Goal: Task Accomplishment & Management: Use online tool/utility

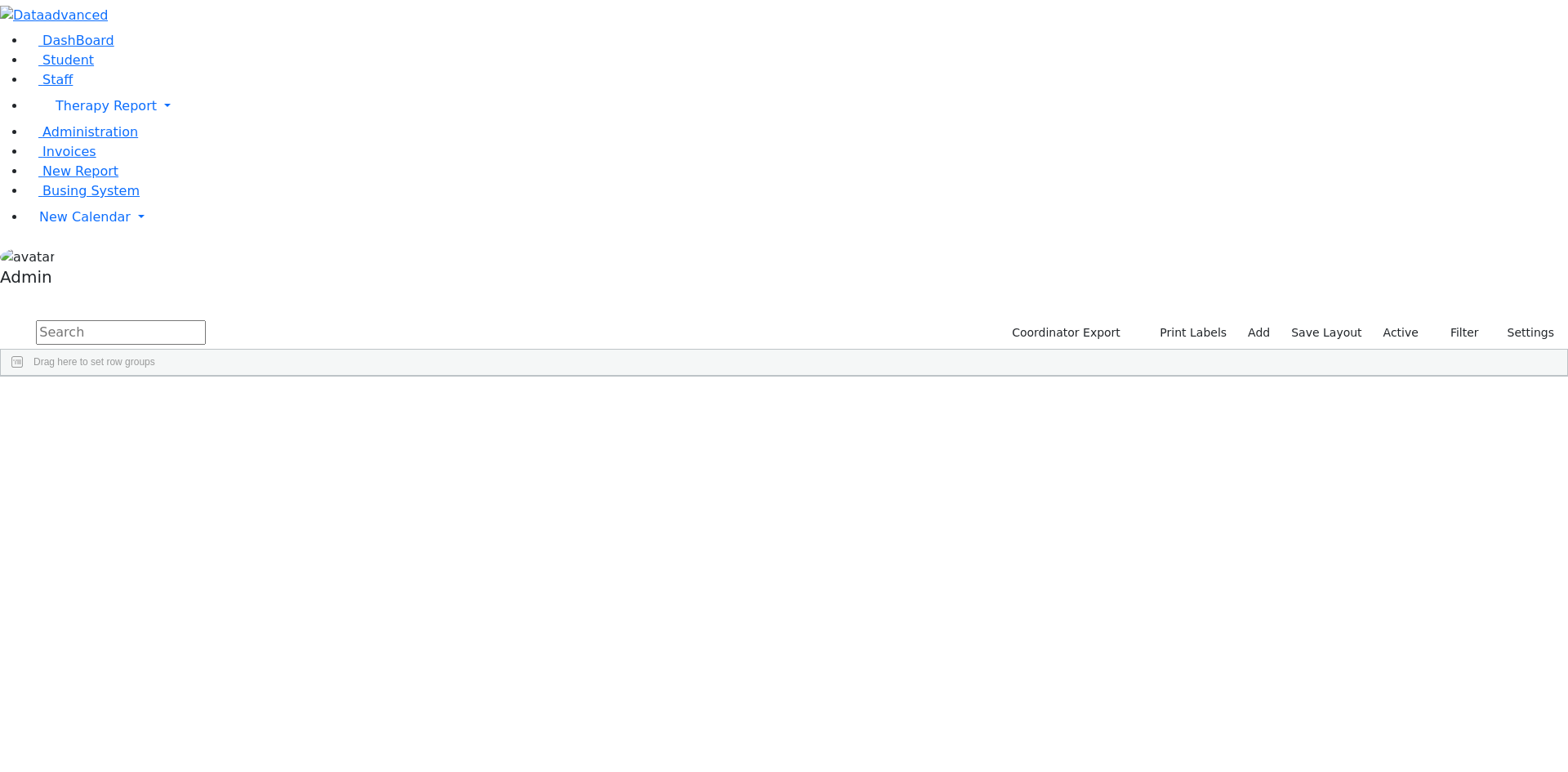
click at [268, 517] on div "[PERSON_NAME]" at bounding box center [201, 529] width 134 height 23
click at [88, 179] on span "New Report" at bounding box center [80, 171] width 76 height 15
click at [97, 199] on span "Busing System" at bounding box center [91, 191] width 97 height 15
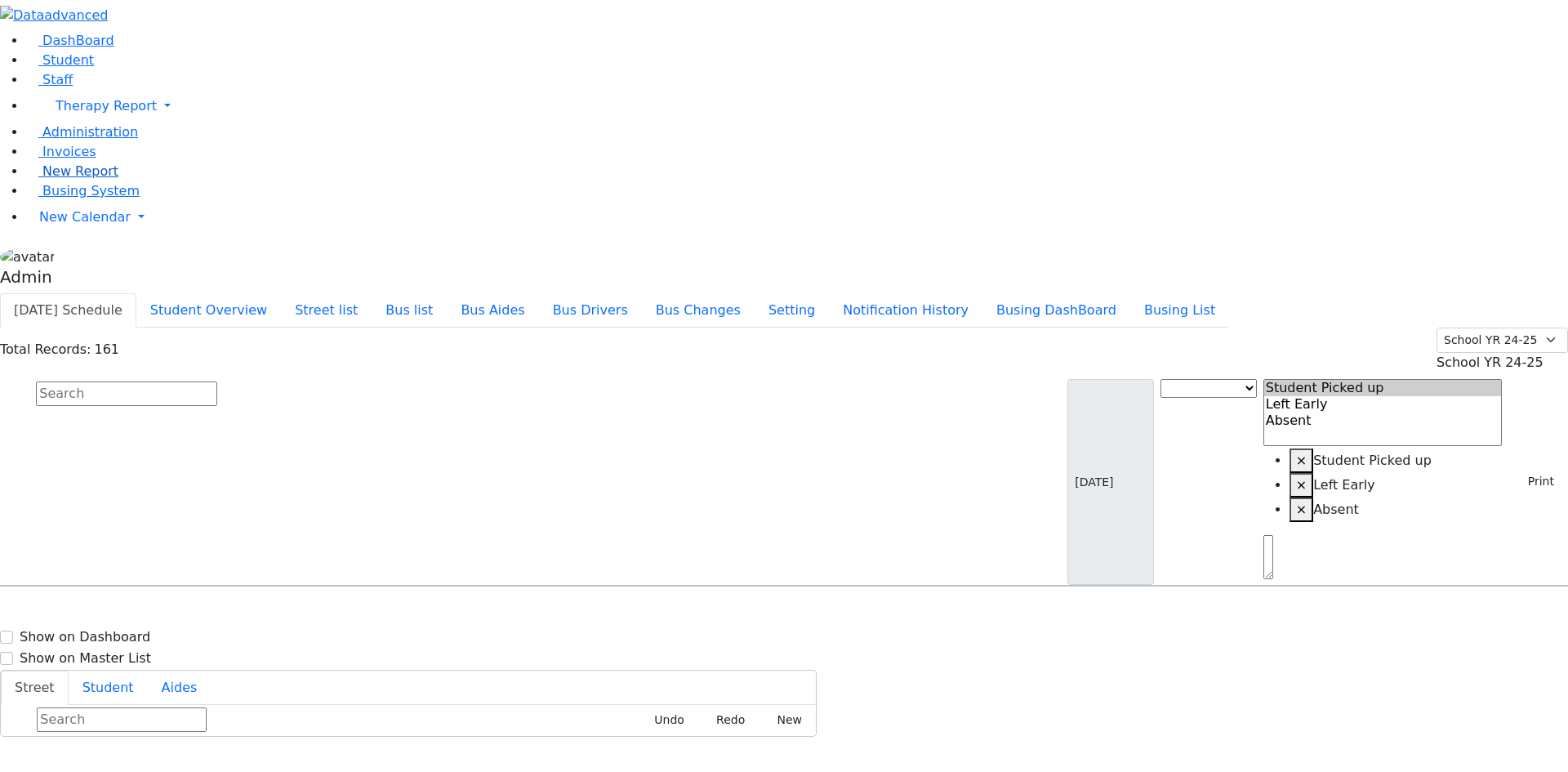
click at [65, 179] on span "New Report" at bounding box center [80, 171] width 76 height 15
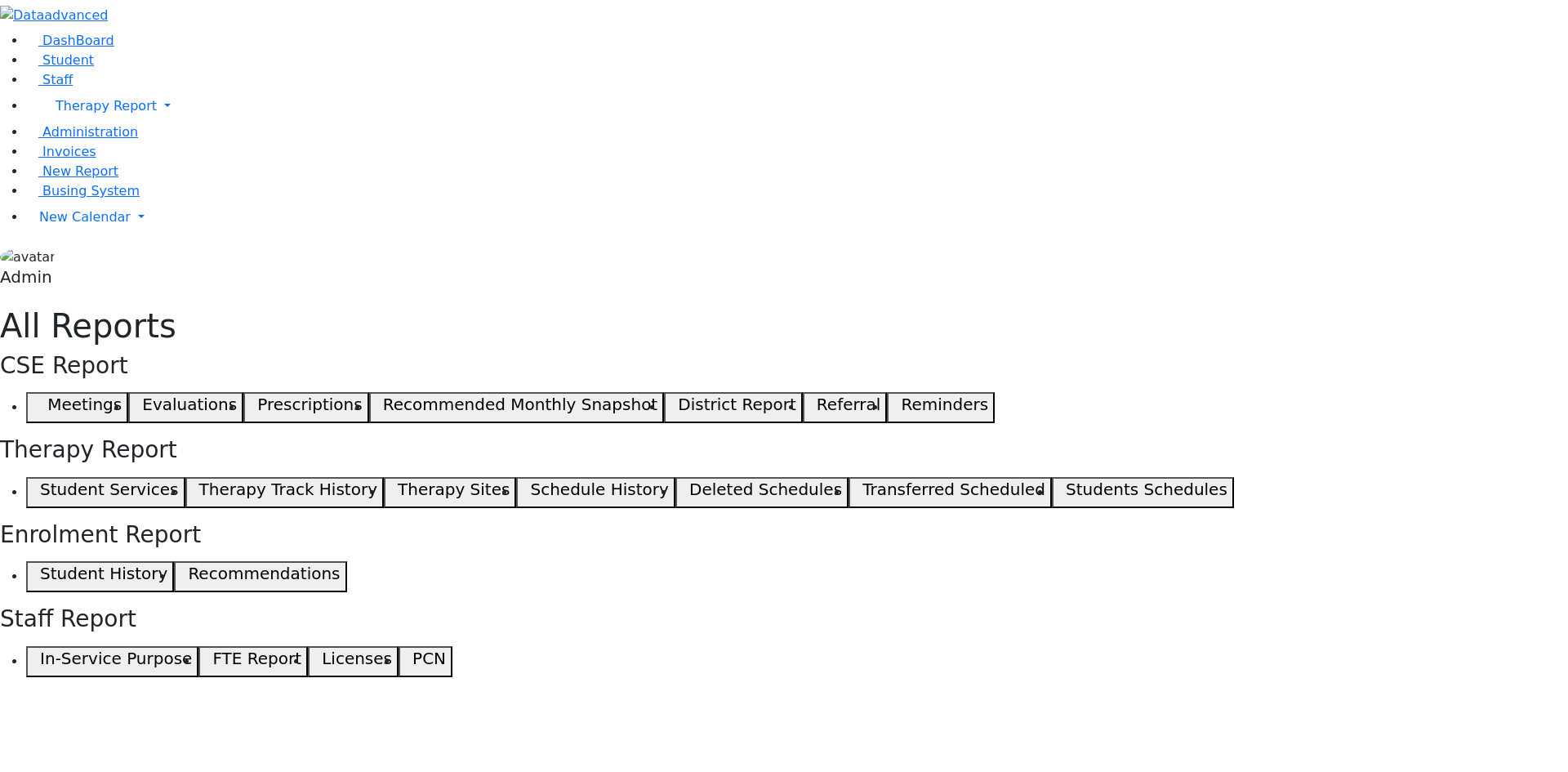
click at [178, 479] on h5 "Student Services" at bounding box center [108, 489] width 138 height 19
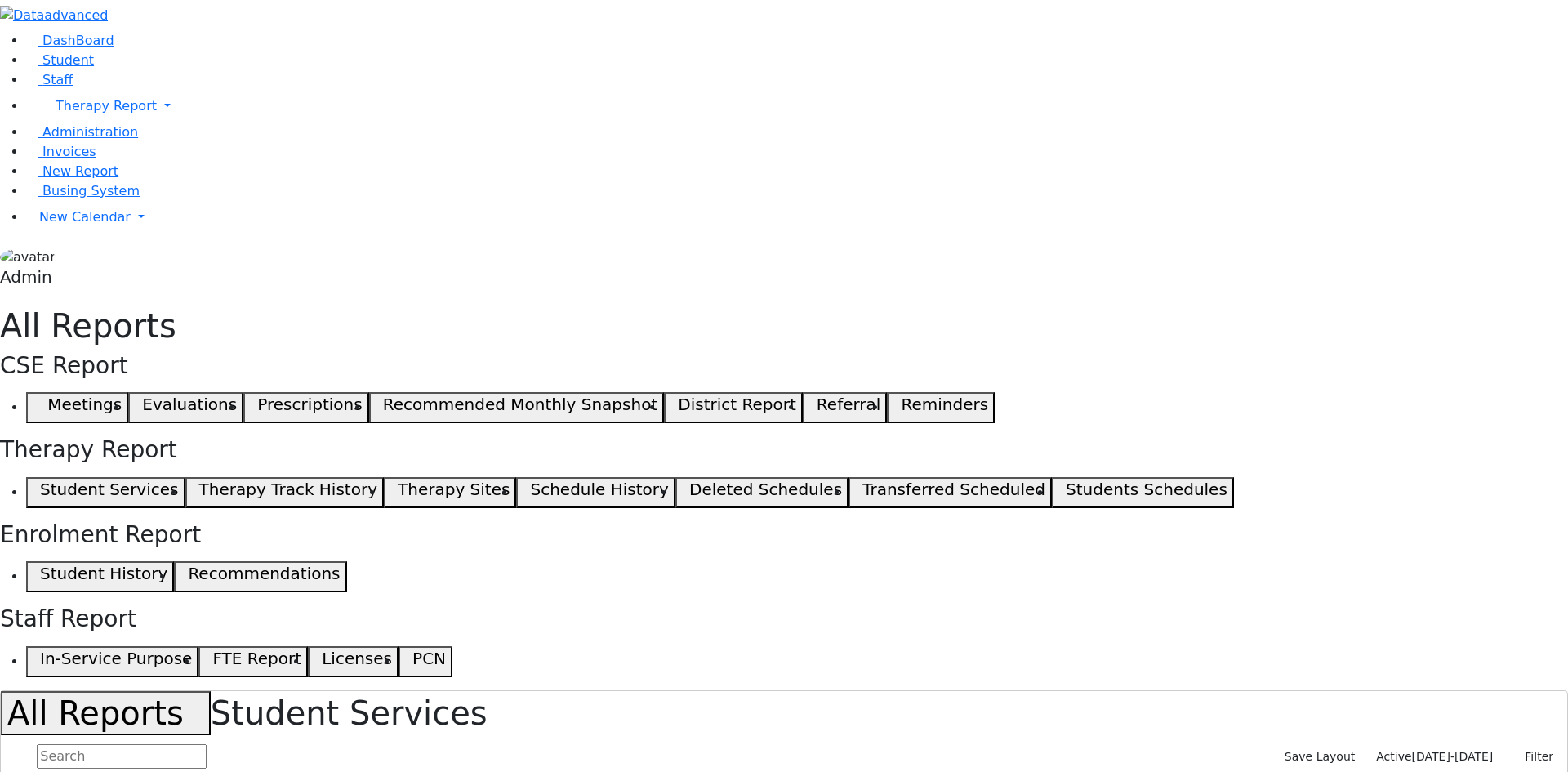
select select "landscape"
type input "12"
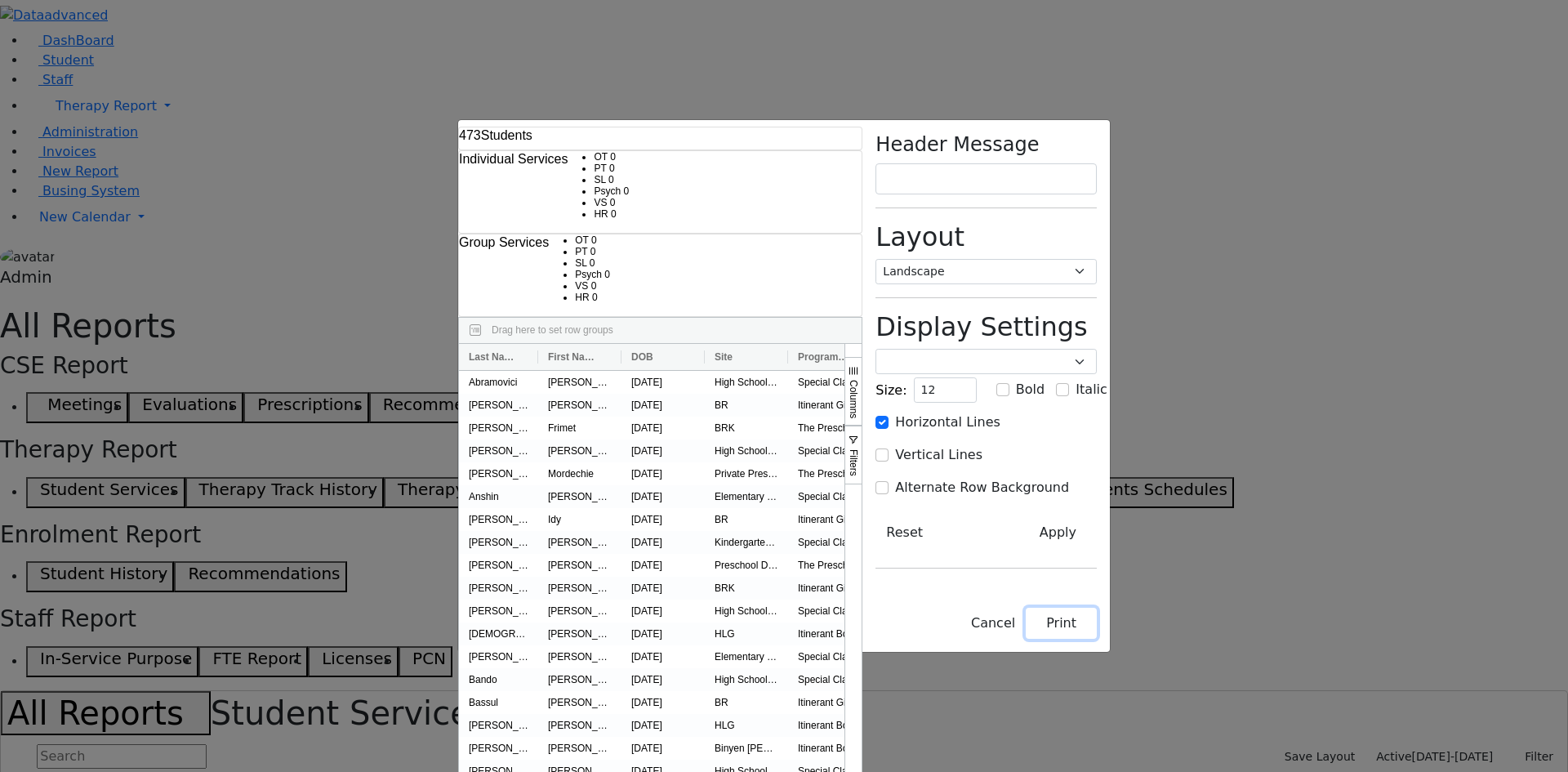
click at [1096, 638] on button "Print" at bounding box center [1061, 623] width 71 height 31
